Goal: Find specific page/section: Find specific page/section

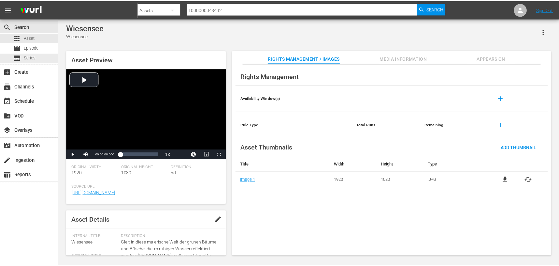
scroll to position [33, 0]
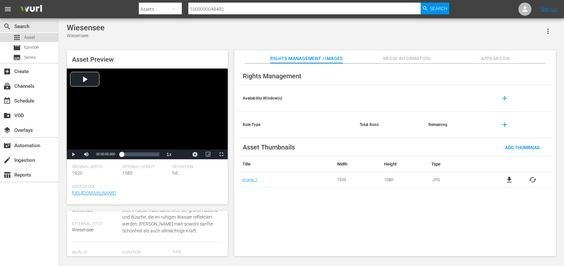
click at [31, 35] on span "Asset" at bounding box center [29, 37] width 11 height 7
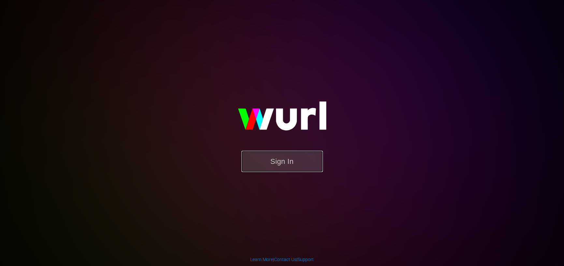
click at [277, 156] on button "Sign In" at bounding box center [282, 161] width 81 height 21
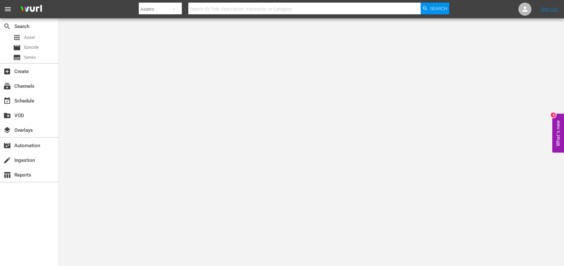
click at [226, 10] on input "text" at bounding box center [304, 9] width 232 height 16
paste input "1000000048657"
type input "1000000048657"
click at [433, 7] on span "Search" at bounding box center [438, 9] width 17 height 12
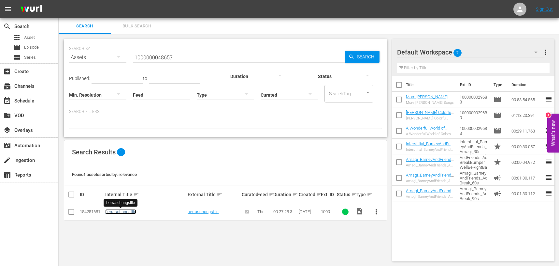
click at [134, 211] on link "berraschungsflle" at bounding box center [120, 211] width 31 height 5
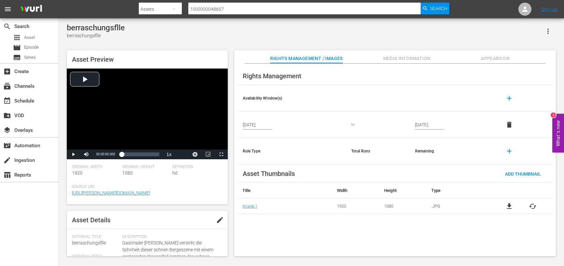
click at [404, 56] on span "Media Information" at bounding box center [407, 58] width 49 height 8
